Goal: Transaction & Acquisition: Book appointment/travel/reservation

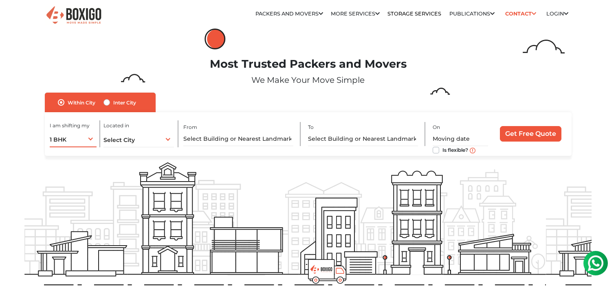
click at [92, 140] on div "1 BHK 1 BHK 2 BHK 3 BHK 3 + BHK FEW ITEMS" at bounding box center [73, 138] width 47 height 17
click at [83, 223] on li "FEW ITEMS" at bounding box center [105, 221] width 111 height 16
click at [139, 143] on div "Select City Select City Bangalore Bengaluru Bhopal Bhubaneswar Chennai Coimbato…" at bounding box center [139, 138] width 71 height 17
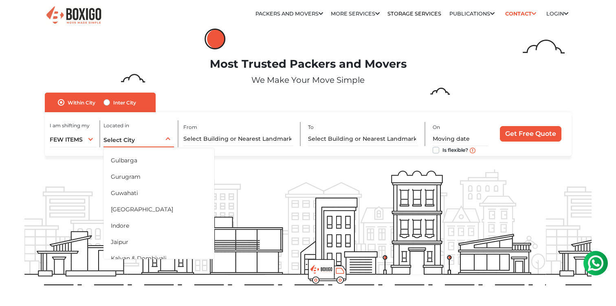
scroll to position [143, 0]
click at [131, 208] on li "[GEOGRAPHIC_DATA]" at bounding box center [159, 209] width 111 height 16
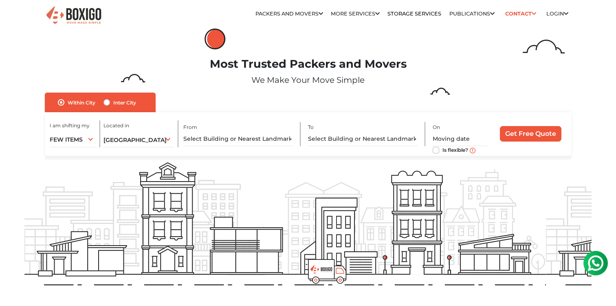
click at [114, 102] on label "Inter City" at bounding box center [124, 102] width 23 height 10
click at [110, 102] on input "Inter City" at bounding box center [107, 101] width 7 height 8
radio input "true"
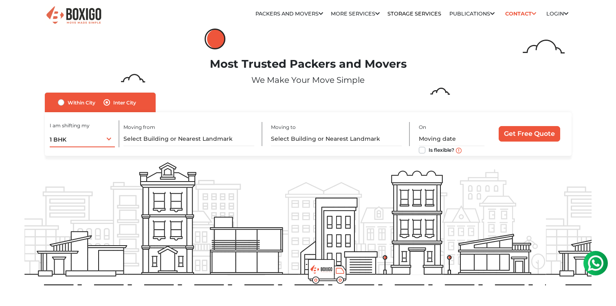
click at [104, 141] on div "1 BHK 1 BHK 2 BHK 3 BHK 3 + BHK FEW ITEMS" at bounding box center [82, 138] width 65 height 17
click at [86, 223] on li "FEW ITEMS" at bounding box center [105, 221] width 111 height 16
click at [144, 138] on input "text" at bounding box center [189, 139] width 130 height 14
click at [414, 12] on link "Storage Services" at bounding box center [415, 14] width 54 height 6
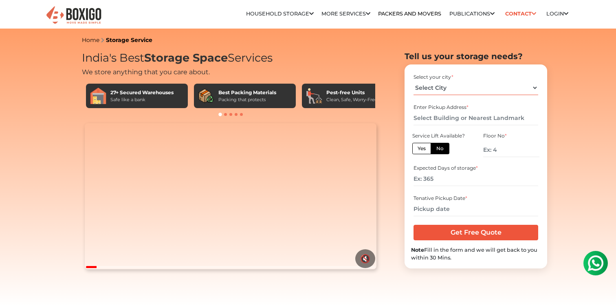
click at [449, 90] on select "Select City Bangalore Bengaluru Bhopal Bhubaneswar Chennai Coimbatore Cuttack D…" at bounding box center [476, 88] width 124 height 14
select select "[GEOGRAPHIC_DATA]"
click at [453, 120] on input "text" at bounding box center [476, 118] width 124 height 14
click at [597, 260] on img at bounding box center [596, 263] width 16 height 16
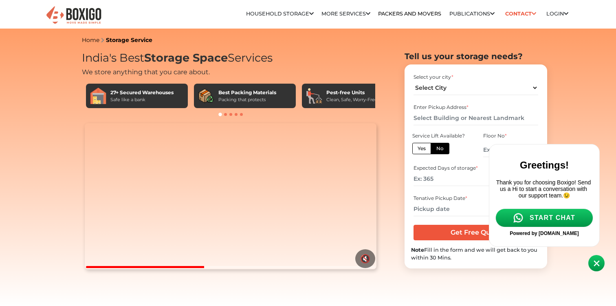
click at [559, 221] on span "START CHAT" at bounding box center [553, 217] width 46 height 7
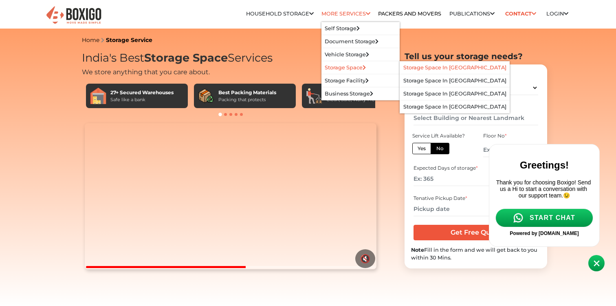
click at [420, 67] on link "Storage Space in [GEOGRAPHIC_DATA]" at bounding box center [455, 67] width 103 height 6
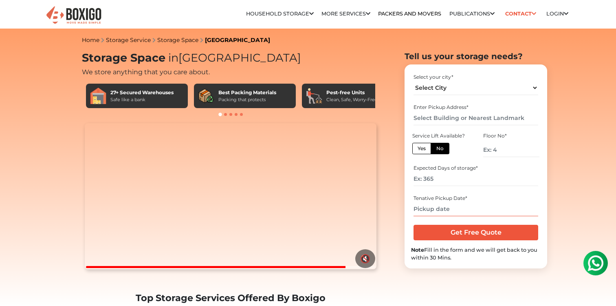
click at [466, 209] on input "text" at bounding box center [476, 209] width 124 height 14
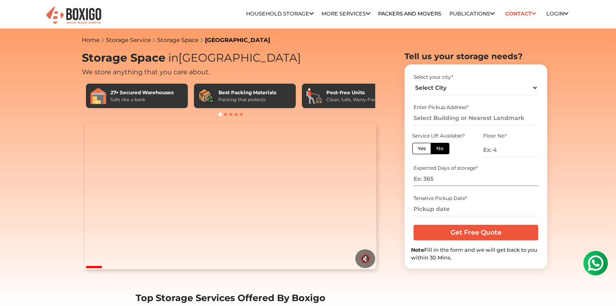
click at [484, 179] on input "number" at bounding box center [476, 179] width 124 height 14
type input "15"
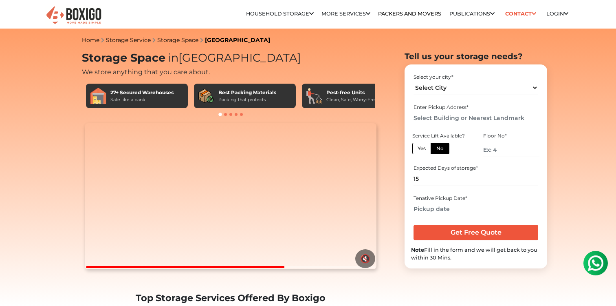
click at [466, 212] on input "text" at bounding box center [476, 209] width 124 height 14
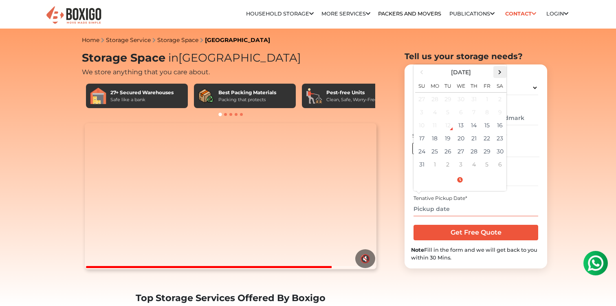
click at [499, 74] on span at bounding box center [500, 71] width 11 height 11
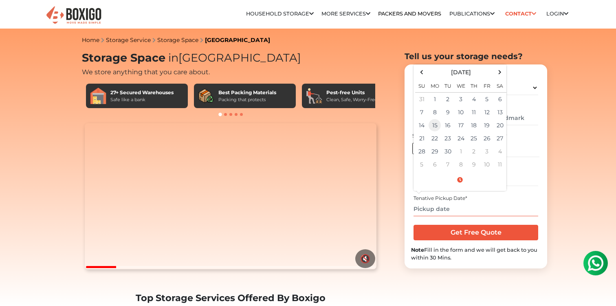
click at [434, 126] on td "15" at bounding box center [434, 125] width 13 height 13
type input "[DATE] 12:00 AM"
click at [540, 183] on div "Expected Days of storage * 15" at bounding box center [476, 175] width 130 height 27
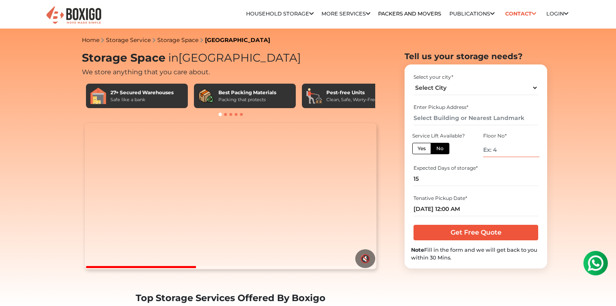
click at [497, 148] on input "number" at bounding box center [512, 150] width 56 height 14
click at [483, 119] on input "text" at bounding box center [476, 118] width 124 height 14
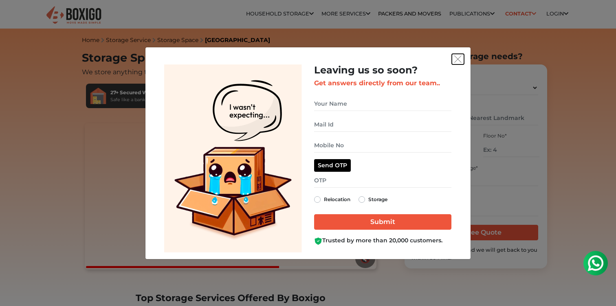
click at [459, 62] on img "get free quote dialog" at bounding box center [458, 58] width 7 height 7
